Goal: Task Accomplishment & Management: Manage account settings

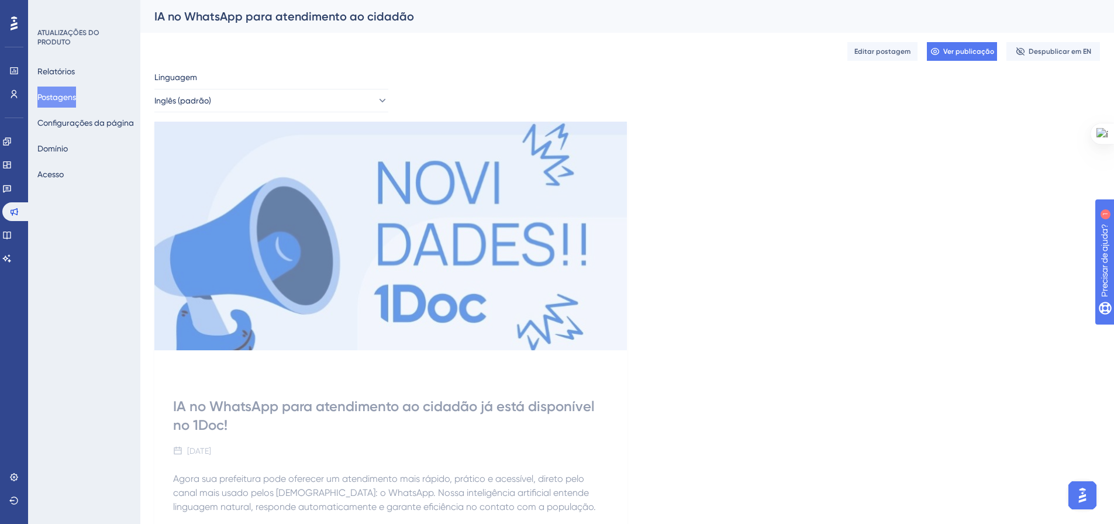
click at [68, 102] on font "Postagens" at bounding box center [56, 97] width 39 height 14
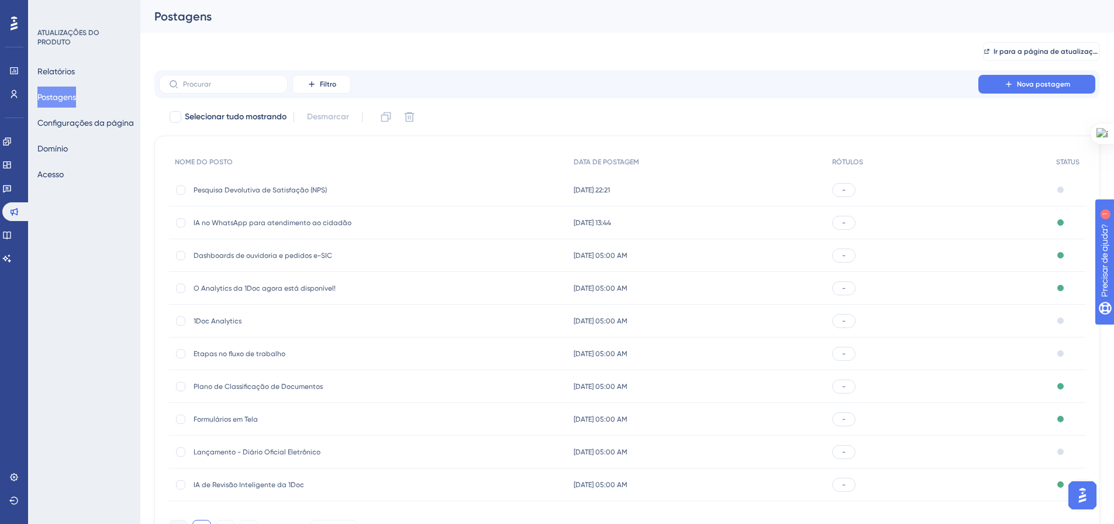
click at [264, 187] on font "Pesquisa Devolutiva de Satisfação (NPS)" at bounding box center [260, 190] width 133 height 8
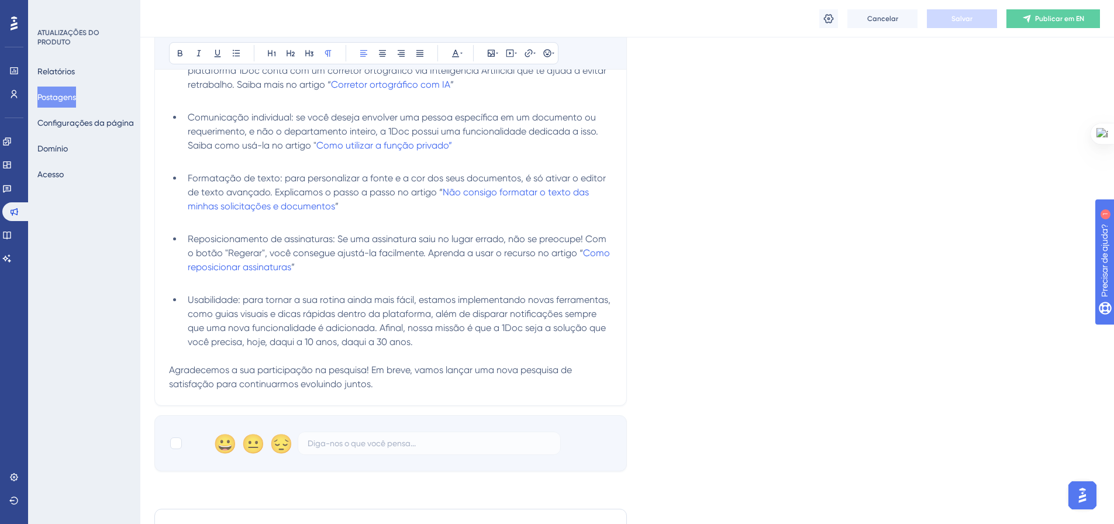
scroll to position [608, 0]
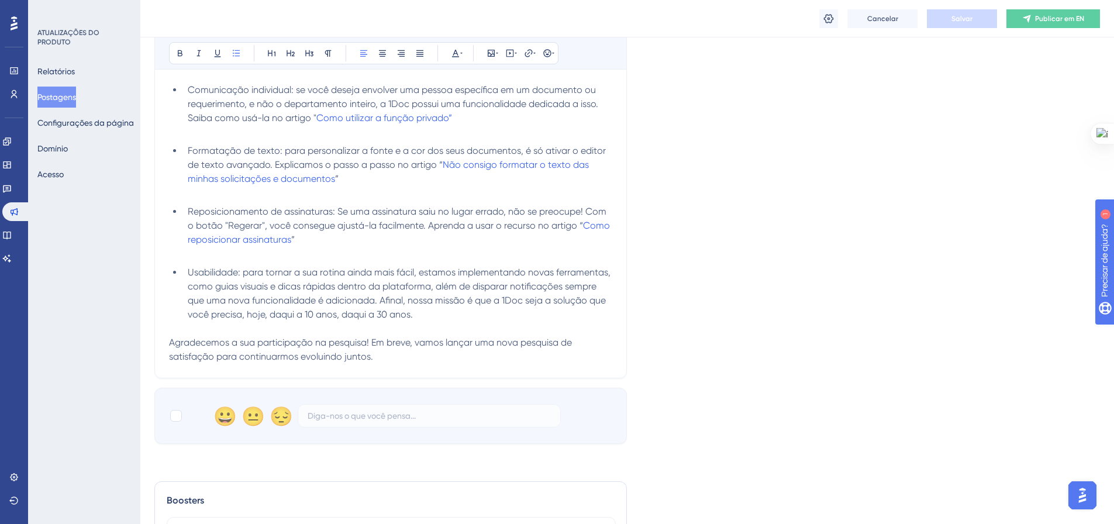
drag, startPoint x: 229, startPoint y: 274, endPoint x: 184, endPoint y: 273, distance: 45.0
click at [184, 273] on li "Usabilidade: para tornar a sua rotina ainda mais fácil, estamos implementando n…" at bounding box center [397, 294] width 429 height 56
click at [175, 48] on button at bounding box center [180, 53] width 16 height 16
drag, startPoint x: 333, startPoint y: 209, endPoint x: 180, endPoint y: 211, distance: 152.6
click at [180, 211] on ul "Reposicionamento de assinaturas: Se uma assinatura saiu no lugar errado, não se…" at bounding box center [390, 226] width 443 height 42
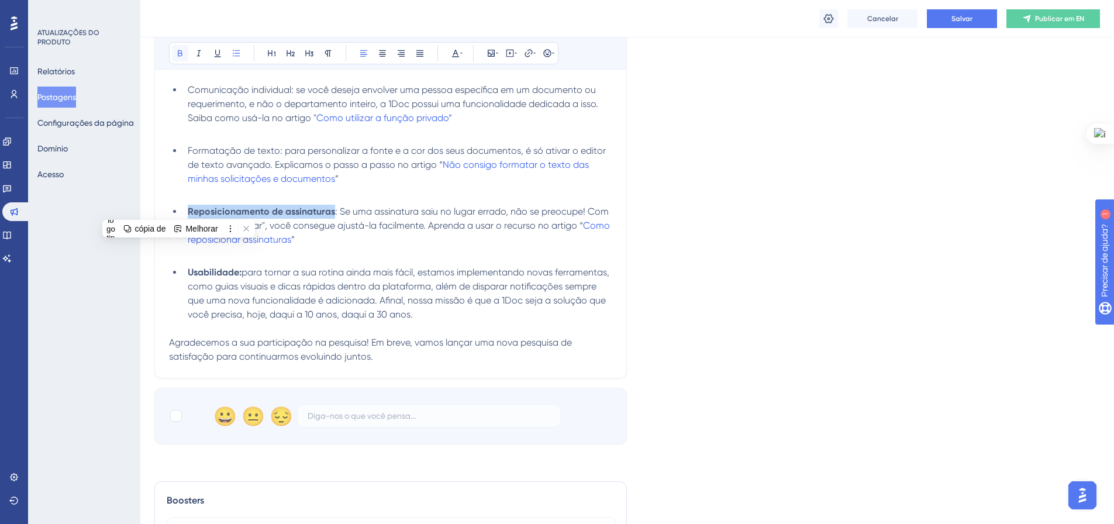
click at [175, 46] on button at bounding box center [180, 53] width 16 height 16
click at [344, 207] on span ": Se uma assinatura saiu no lugar errado, não se preocupe! Com o botão "Regerar…" at bounding box center [399, 218] width 423 height 25
drag, startPoint x: 271, startPoint y: 151, endPoint x: 186, endPoint y: 151, distance: 84.8
click at [186, 151] on li "Formatação de texto: para personalizar a fonte e a cor dos seus documentos, é s…" at bounding box center [397, 165] width 429 height 42
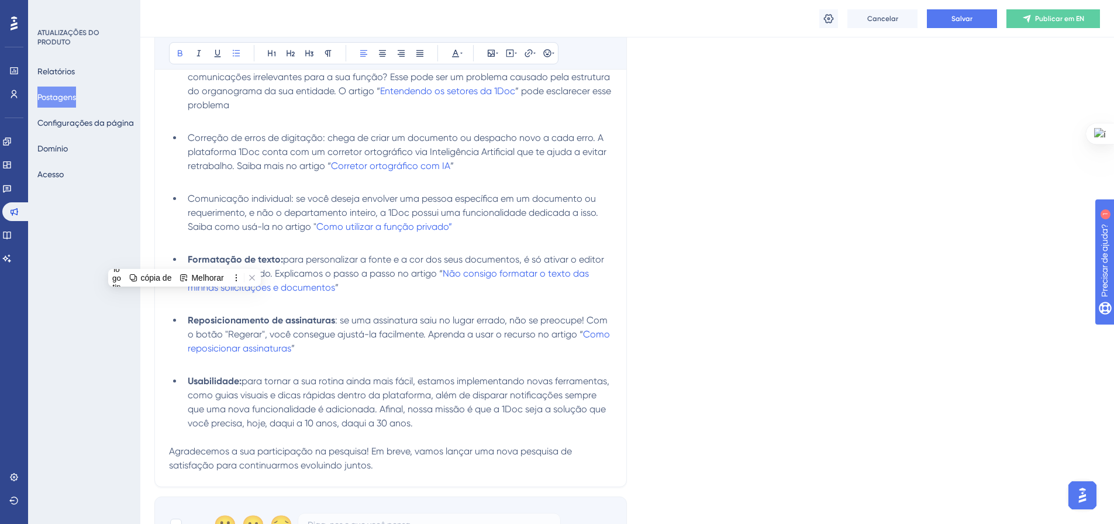
scroll to position [491, 0]
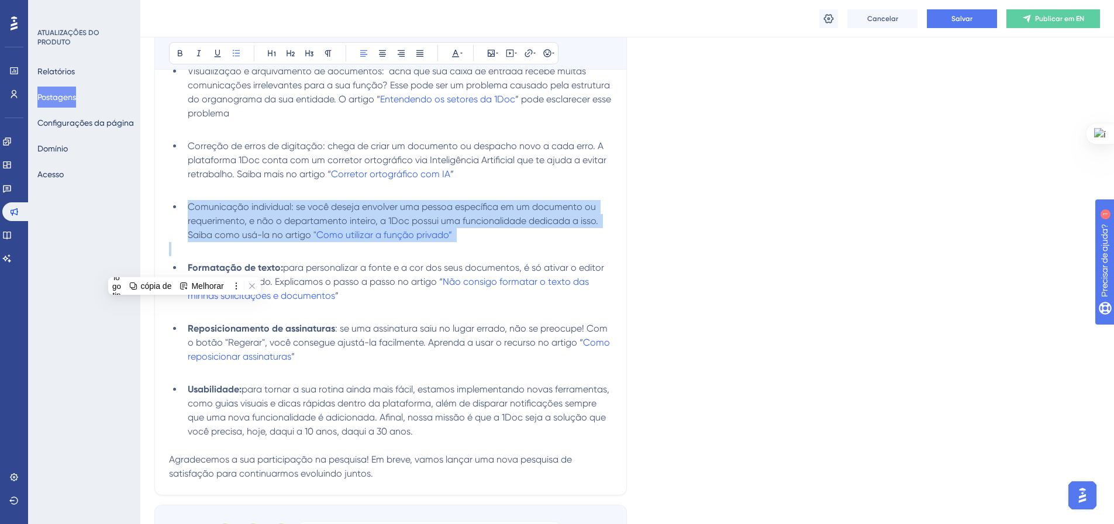
drag, startPoint x: 295, startPoint y: 206, endPoint x: 195, endPoint y: 211, distance: 100.1
click at [195, 211] on span "Comunicação individual: se você deseja envolver uma pessoa específica em um doc…" at bounding box center [394, 220] width 413 height 39
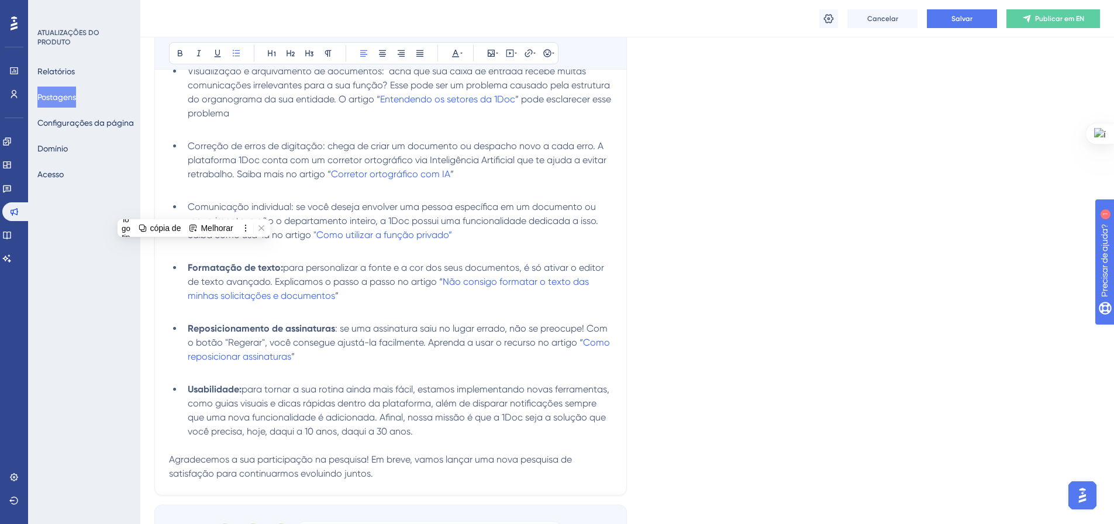
drag, startPoint x: 187, startPoint y: 206, endPoint x: 295, endPoint y: 207, distance: 108.2
click at [295, 207] on li "Comunicação individual: se você deseja envolver uma pessoa específica em um doc…" at bounding box center [397, 221] width 429 height 42
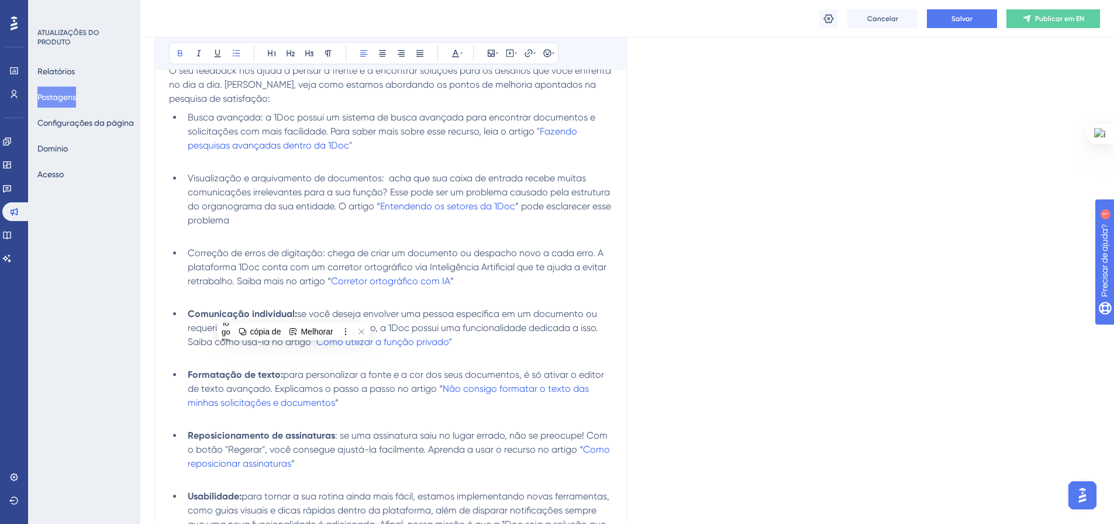
scroll to position [374, 0]
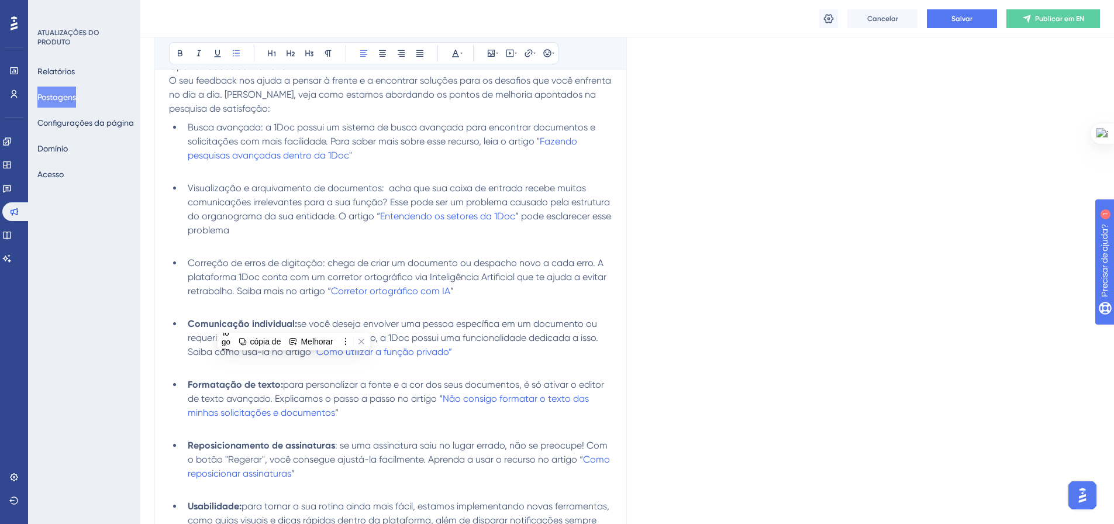
drag, startPoint x: 325, startPoint y: 263, endPoint x: 185, endPoint y: 260, distance: 140.4
click at [185, 260] on li "Correção de erros de digitação: chega de criar um documento ou despacho novo a …" at bounding box center [397, 277] width 429 height 42
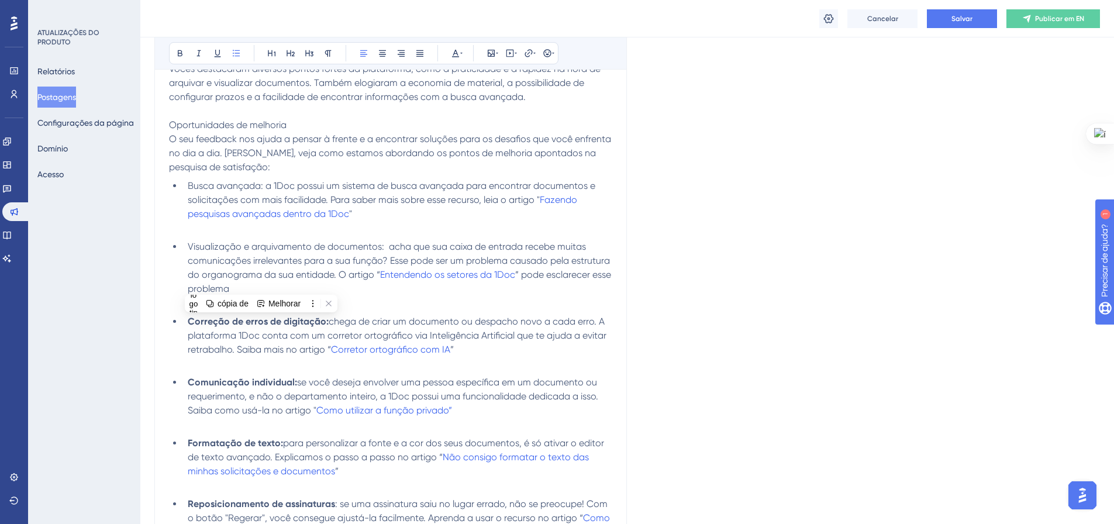
drag, startPoint x: 379, startPoint y: 246, endPoint x: 185, endPoint y: 240, distance: 194.3
click at [185, 240] on li "Visualização e arquivamento de documentos: acha que sua caixa de entrada recebe…" at bounding box center [397, 268] width 429 height 56
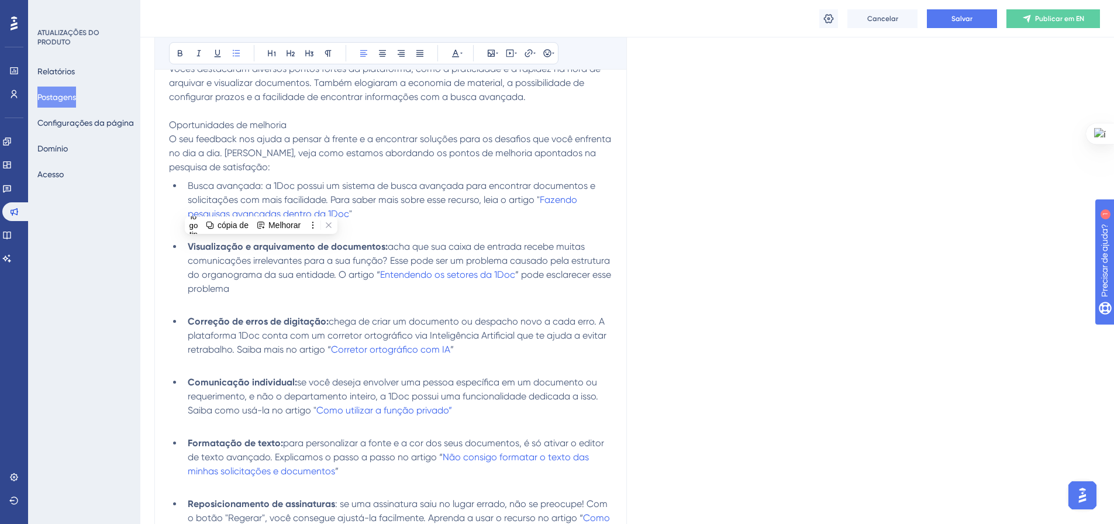
click at [389, 249] on span "acha que sua caixa de entrada recebe muitas comunicações irrelevantes para a su…" at bounding box center [400, 260] width 425 height 39
drag, startPoint x: 256, startPoint y: 187, endPoint x: 192, endPoint y: 188, distance: 64.3
click at [192, 188] on span "Busca avançada: a 1Doc possui um sistema de busca avançada para encontrar docum…" at bounding box center [393, 192] width 410 height 25
drag, startPoint x: 266, startPoint y: 186, endPoint x: 188, endPoint y: 189, distance: 77.9
click at [188, 189] on span "Busca avançada: a 1Doc possui um sistema de busca avançada para encontrar docum…" at bounding box center [393, 192] width 410 height 25
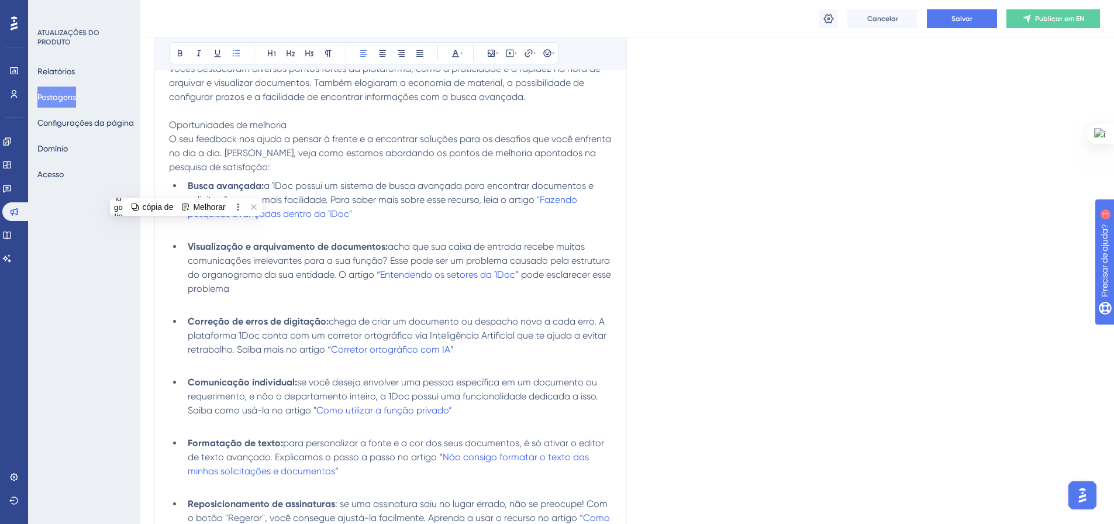
click at [389, 195] on span "a 1Doc possui um sistema de busca avançada para encontrar documentos e solicita…" at bounding box center [392, 192] width 408 height 25
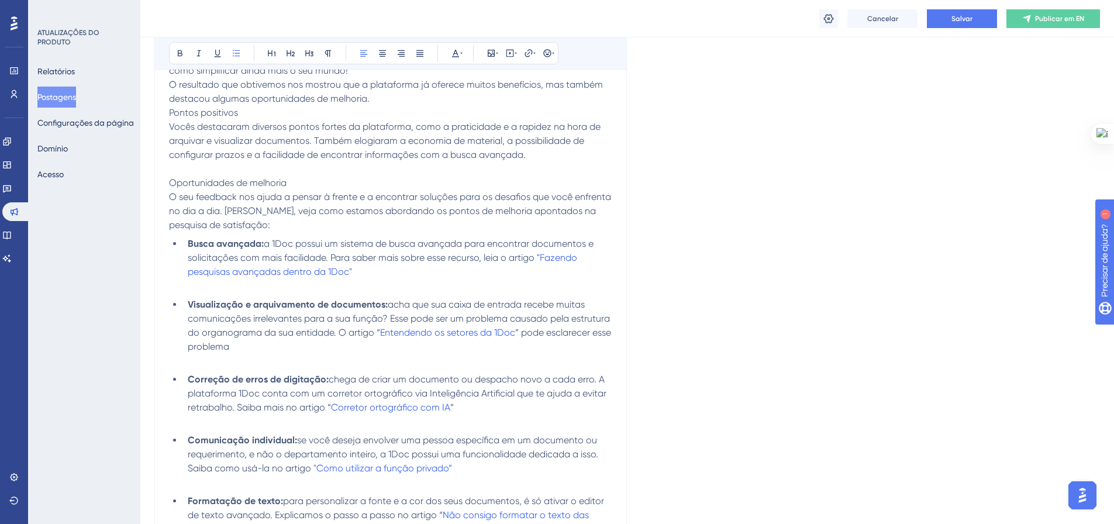
scroll to position [257, 0]
click at [299, 184] on p "Oportunidades de melhoria" at bounding box center [390, 184] width 443 height 14
click at [294, 54] on icon at bounding box center [290, 53] width 9 height 9
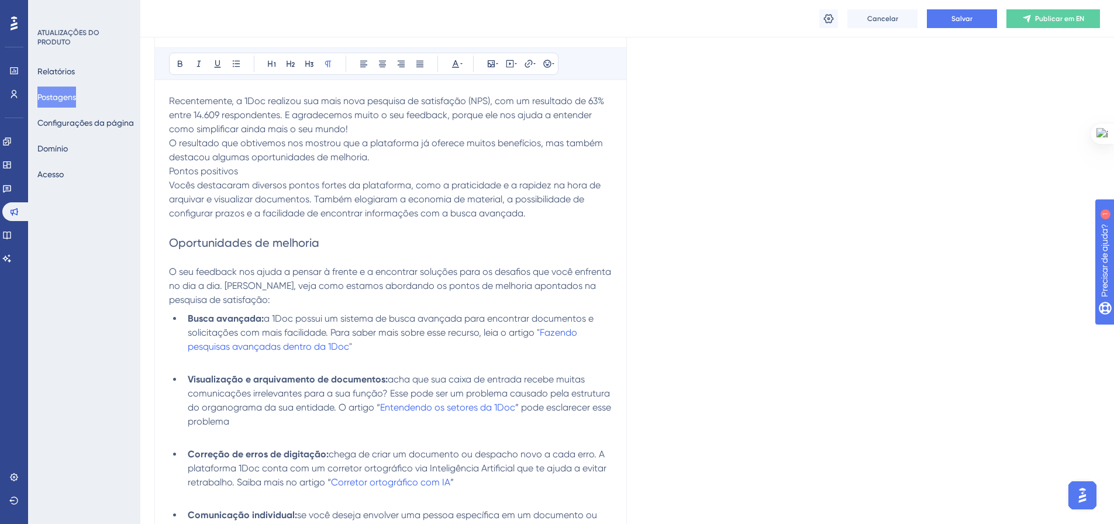
scroll to position [198, 0]
click at [260, 170] on p "Pontos positivos" at bounding box center [390, 172] width 443 height 14
click at [285, 64] on button at bounding box center [290, 64] width 16 height 16
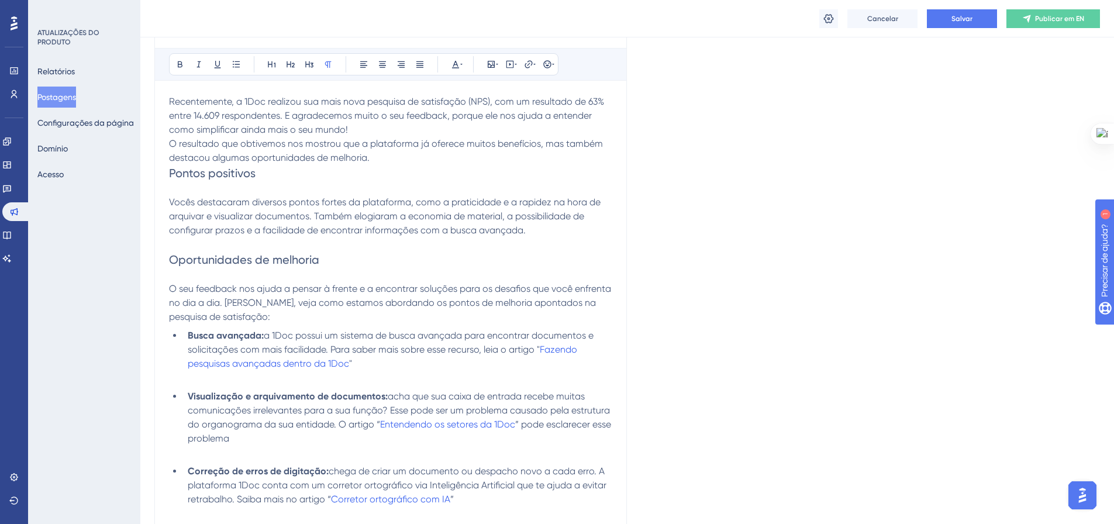
click at [376, 155] on p "O resultado que obtivemos nos mostrou que a plataforma já oferece muitos benefí…" at bounding box center [390, 151] width 443 height 28
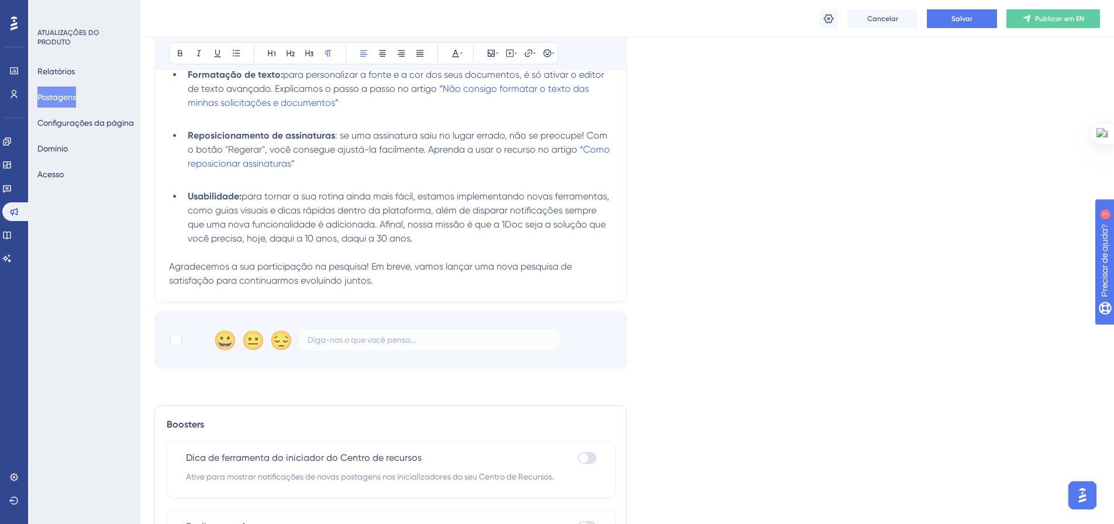
scroll to position [364, 0]
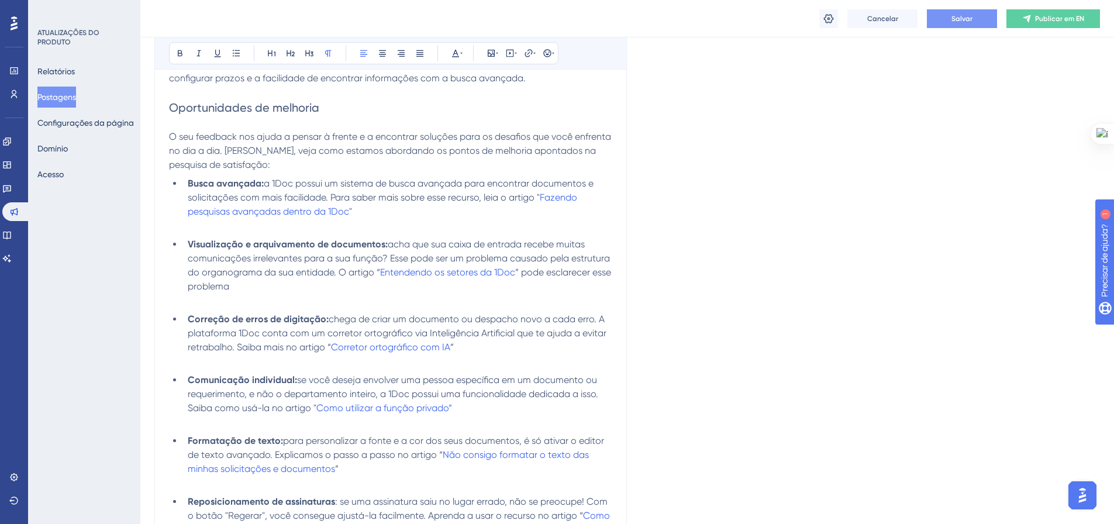
click at [972, 18] on font "Salvar" at bounding box center [961, 19] width 21 height 8
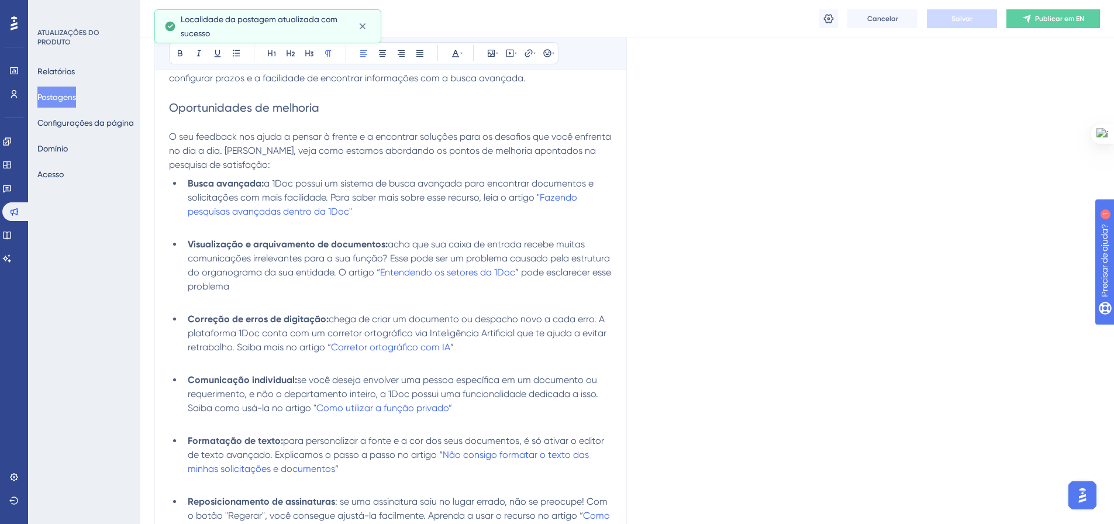
click at [56, 101] on font "Postagens" at bounding box center [56, 96] width 39 height 9
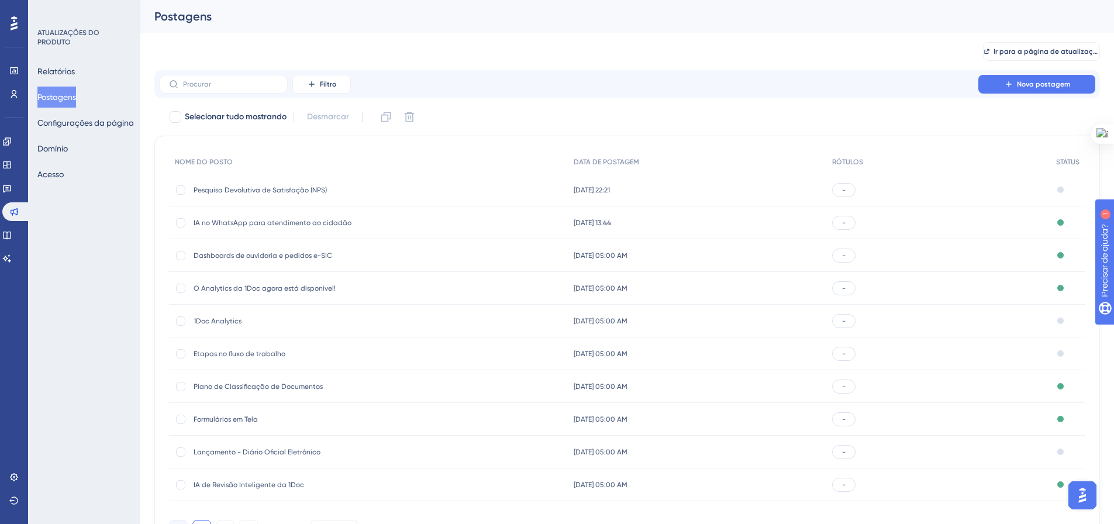
click at [263, 191] on font "Pesquisa Devolutiva de Satisfação (NPS)" at bounding box center [260, 190] width 133 height 8
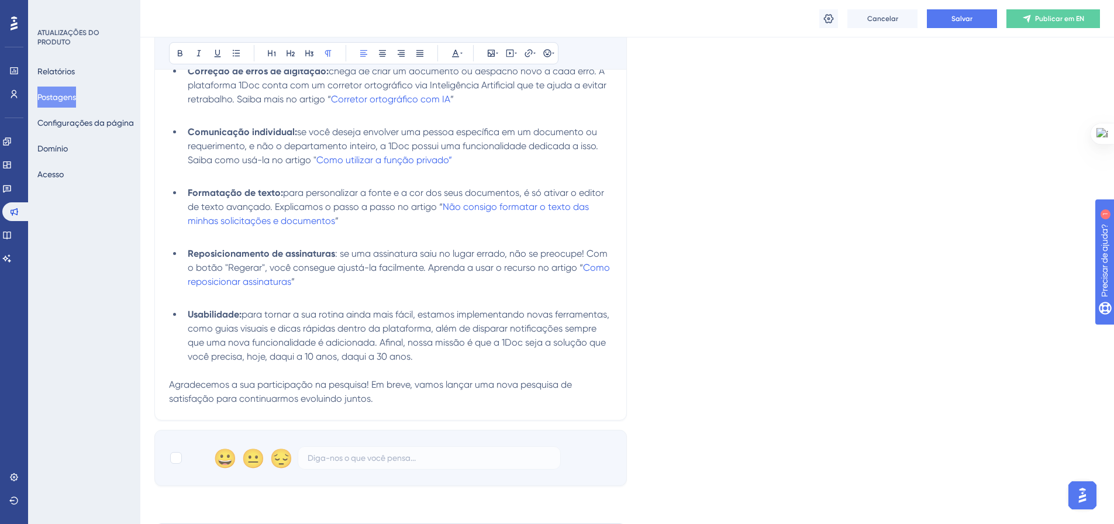
scroll to position [540, 0]
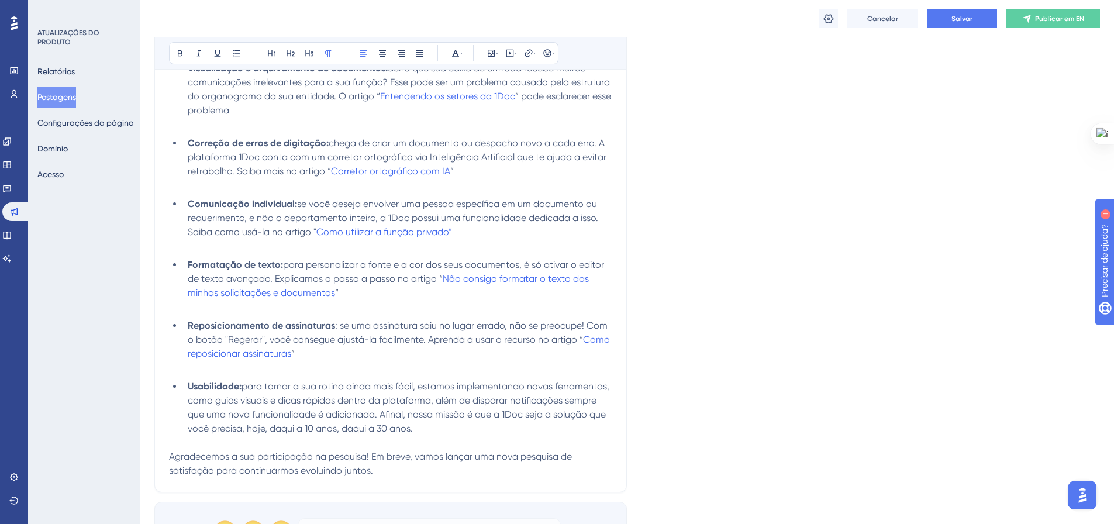
click at [243, 430] on span "para tornar a sua rotina ainda mais fácil, estamos implementando novas ferramen…" at bounding box center [400, 407] width 424 height 53
click at [419, 429] on li "Usabilidade: para tornar a sua rotina ainda mais fácil, estamos implementando n…" at bounding box center [397, 408] width 429 height 56
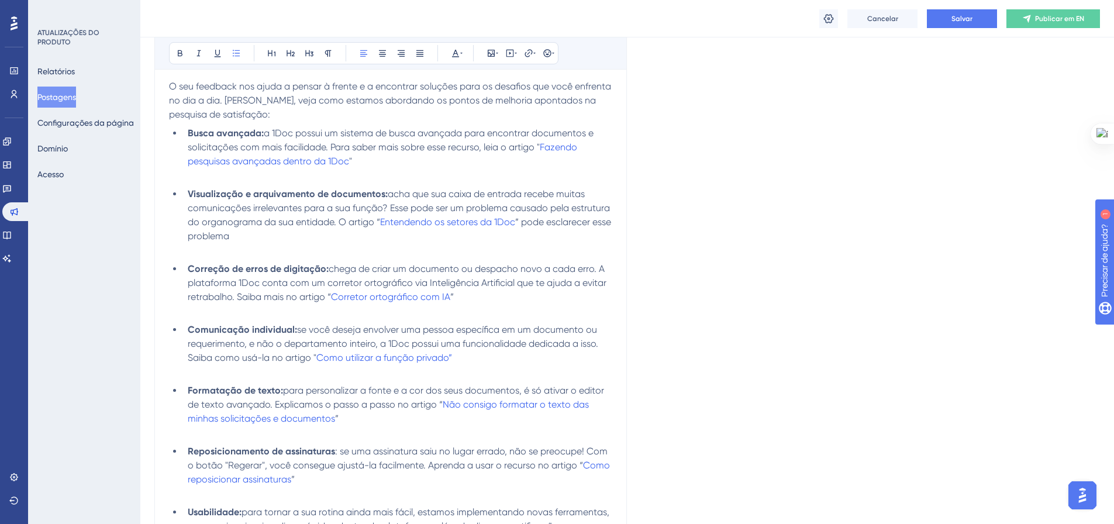
scroll to position [442, 0]
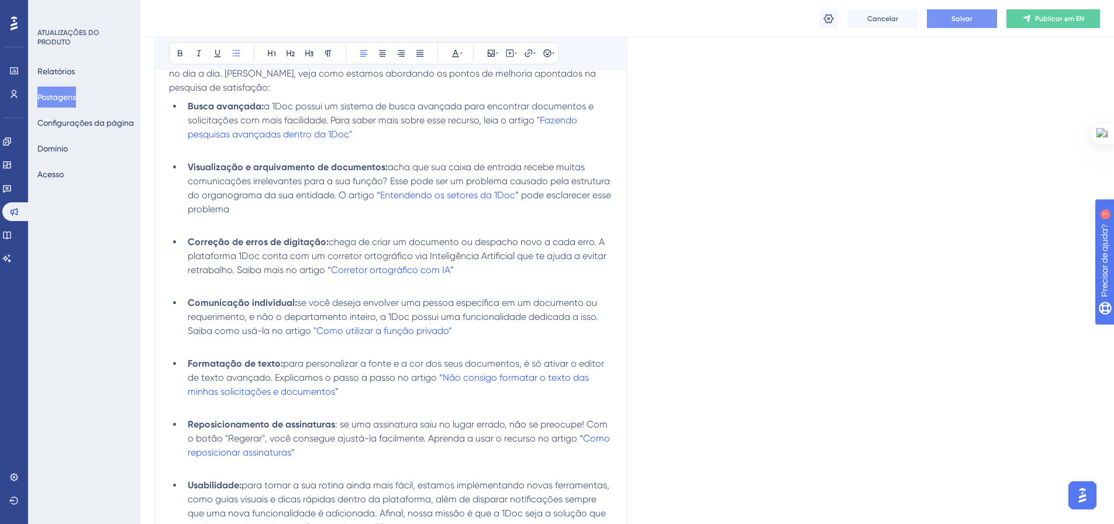
click at [946, 23] on button "Salvar" at bounding box center [962, 18] width 70 height 19
